Goal: Transaction & Acquisition: Purchase product/service

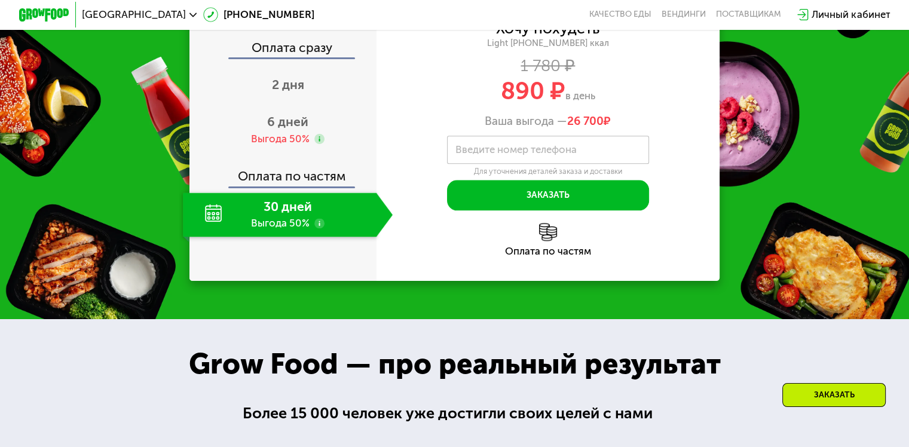
scroll to position [1494, 0]
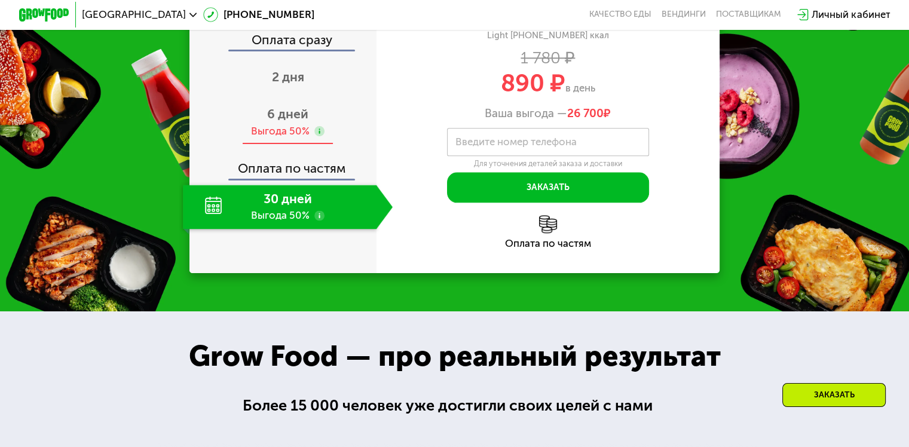
click at [289, 121] on span "6 дней" at bounding box center [287, 113] width 41 height 15
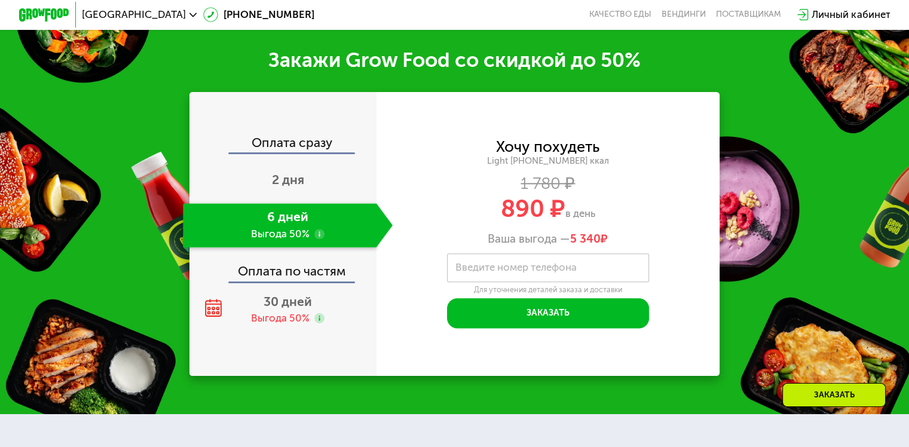
scroll to position [1554, 0]
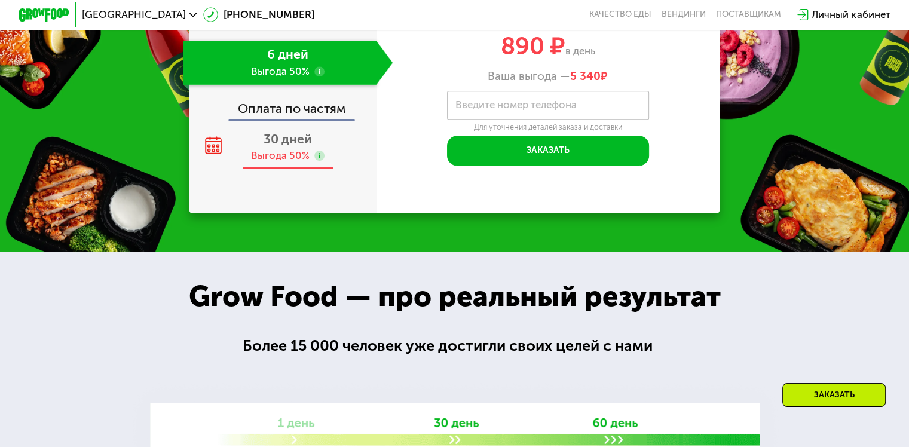
click at [299, 146] on span "30 дней" at bounding box center [288, 138] width 48 height 15
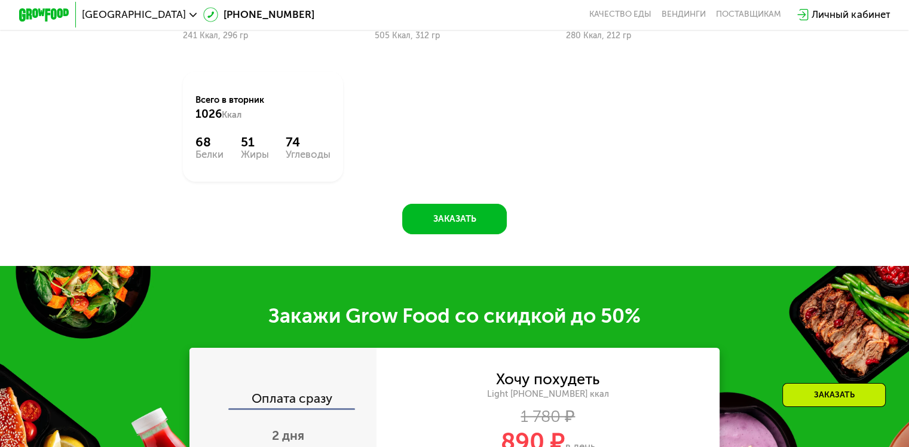
scroll to position [1016, 0]
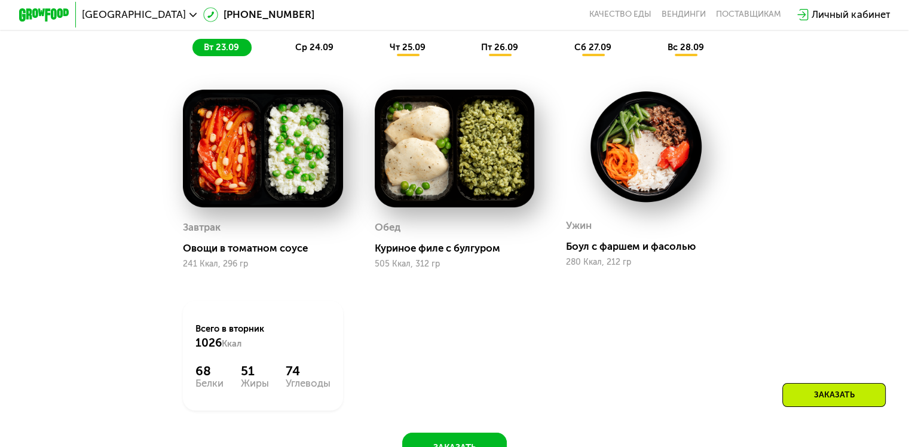
click at [246, 151] on img at bounding box center [263, 149] width 160 height 118
drag, startPoint x: 189, startPoint y: 371, endPoint x: 217, endPoint y: 375, distance: 28.4
click at [217, 375] on div "Всего в [DATE] 1026 Ккал 68 Белки 51 Жиры 74 Углеводы" at bounding box center [263, 356] width 160 height 110
copy div "68"
click at [413, 51] on span "чт 25.09" at bounding box center [408, 47] width 36 height 11
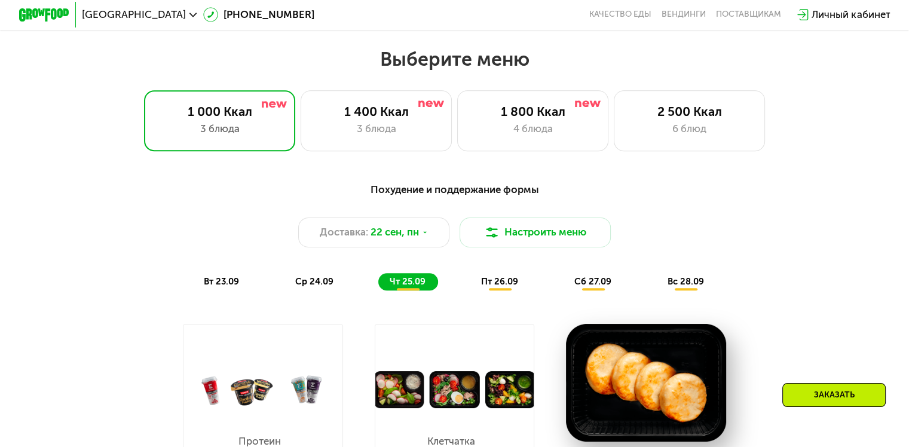
scroll to position [717, 0]
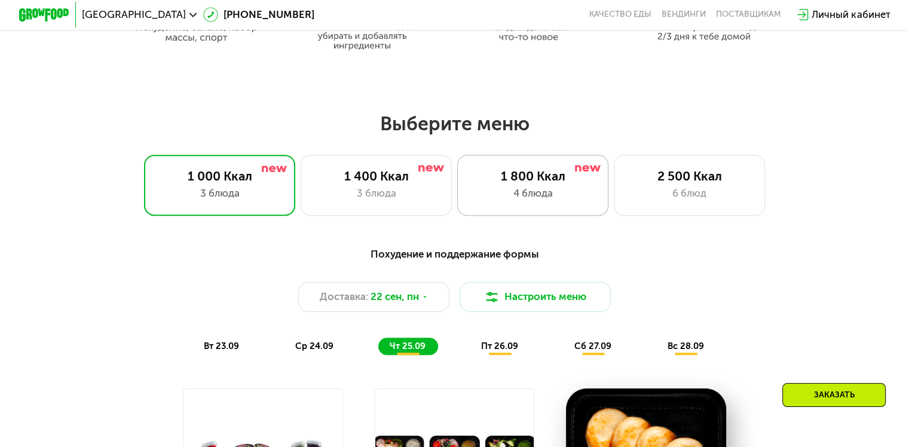
click at [518, 183] on div "1 800 Ккал" at bounding box center [532, 176] width 125 height 15
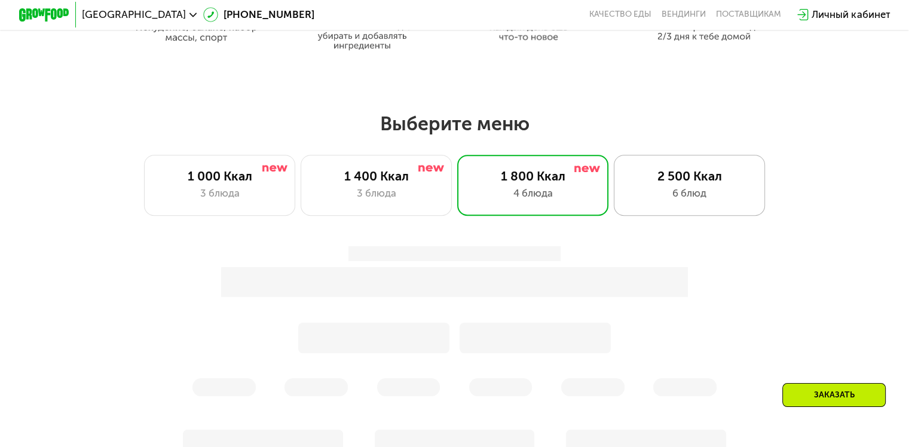
click at [666, 183] on div "2 500 Ккал" at bounding box center [689, 176] width 125 height 15
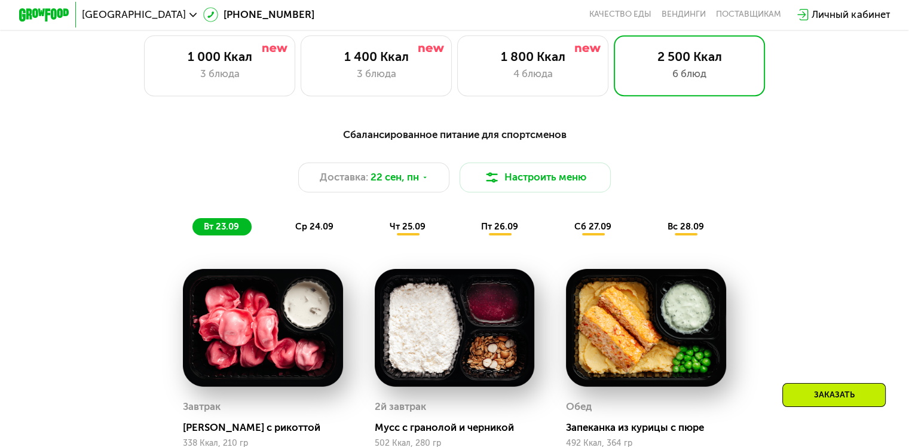
scroll to position [837, 0]
click at [540, 74] on div "4 блюда" at bounding box center [532, 73] width 125 height 15
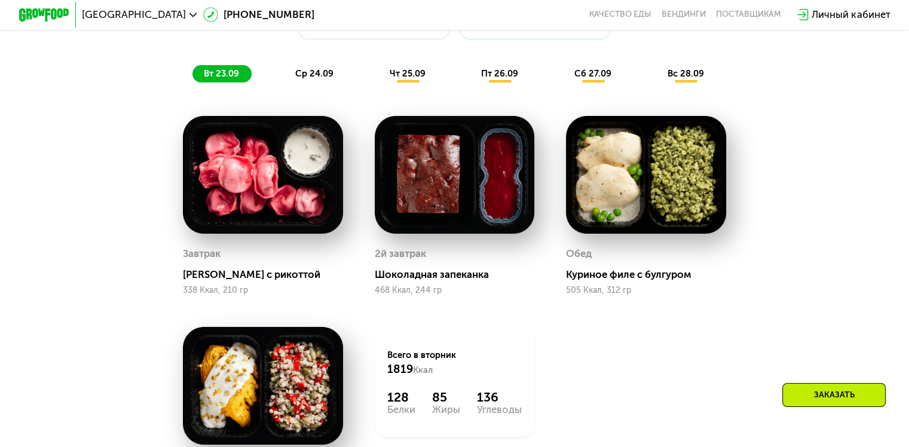
scroll to position [896, 0]
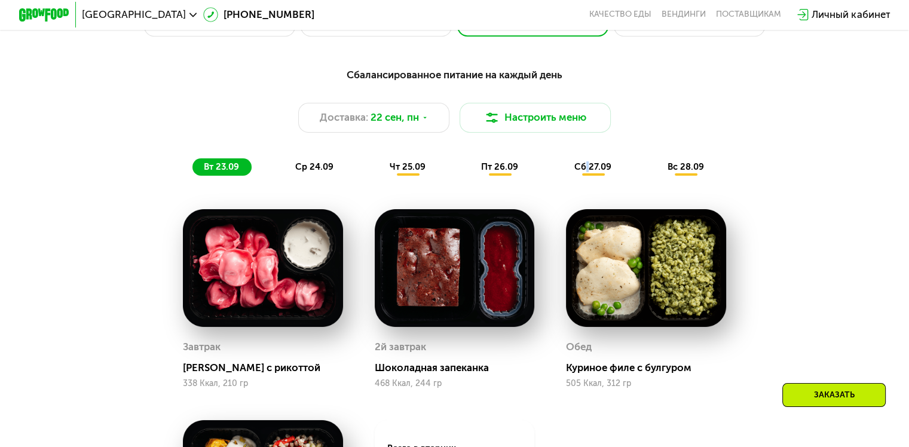
click at [589, 167] on span "сб 27.09" at bounding box center [592, 166] width 37 height 11
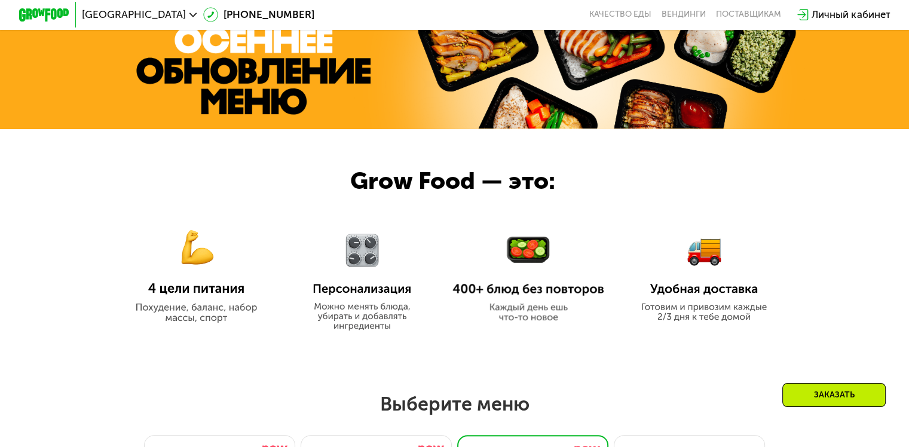
scroll to position [239, 0]
